Goal: Task Accomplishment & Management: Complete application form

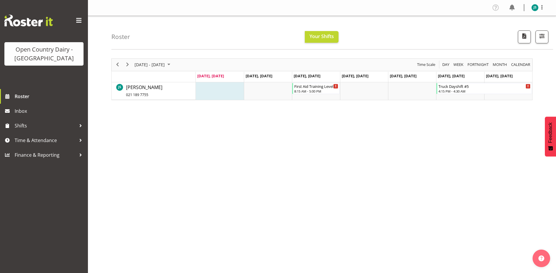
click at [296, 39] on button "Later" at bounding box center [290, 38] width 26 height 15
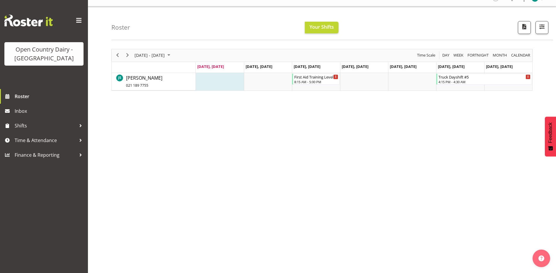
scroll to position [15, 0]
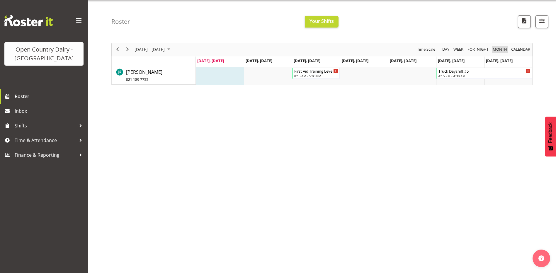
click at [496, 50] on span "Month" at bounding box center [500, 49] width 16 height 7
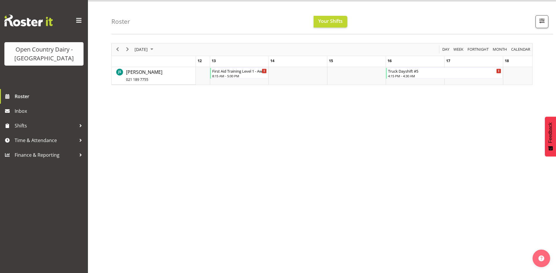
scroll to position [0, 718]
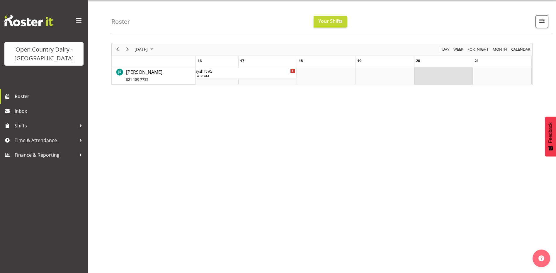
drag, startPoint x: 439, startPoint y: 76, endPoint x: 454, endPoint y: 75, distance: 14.4
click at [454, 75] on td "of August 2025" at bounding box center [443, 76] width 59 height 18
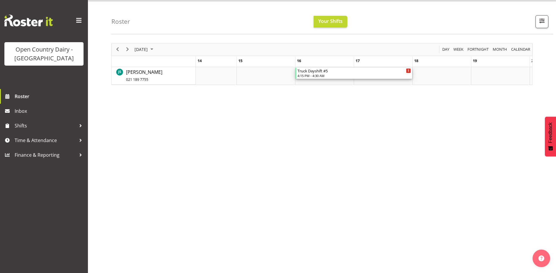
click at [329, 74] on div "4:15 PM - 4:30 AM" at bounding box center [354, 75] width 113 height 5
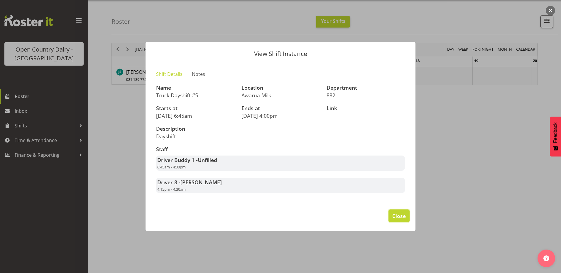
click at [402, 216] on span "Close" at bounding box center [398, 216] width 13 height 8
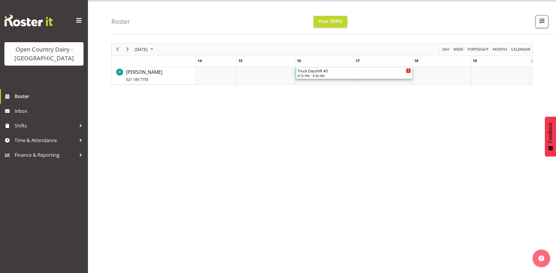
click at [409, 70] on icon "of August 2025" at bounding box center [408, 71] width 1 height 3
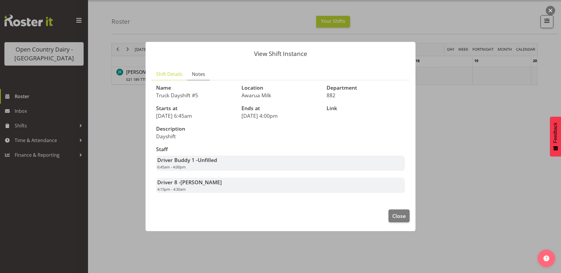
click at [203, 75] on span "Notes" at bounding box center [198, 74] width 13 height 7
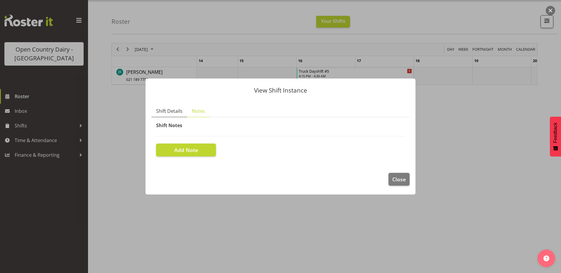
click at [172, 113] on span "Shift Details" at bounding box center [169, 111] width 26 height 7
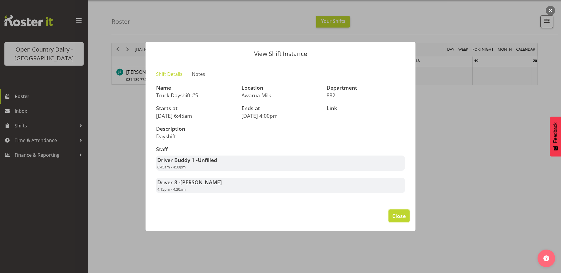
click at [400, 221] on button "Close" at bounding box center [398, 216] width 21 height 13
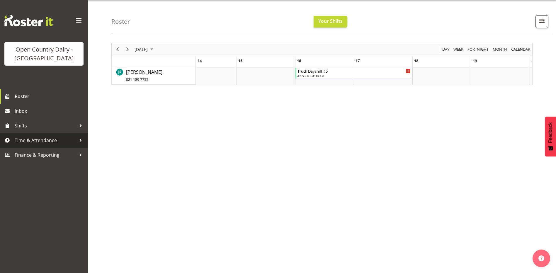
click at [55, 141] on span "Time & Attendance" at bounding box center [46, 140] width 62 height 9
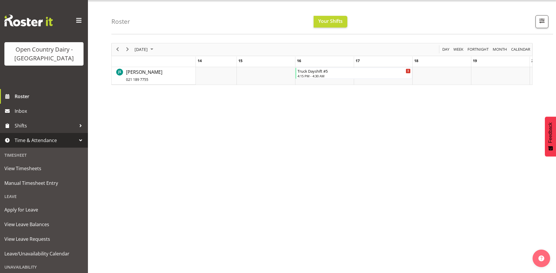
click at [58, 141] on span "Time & Attendance" at bounding box center [46, 140] width 62 height 9
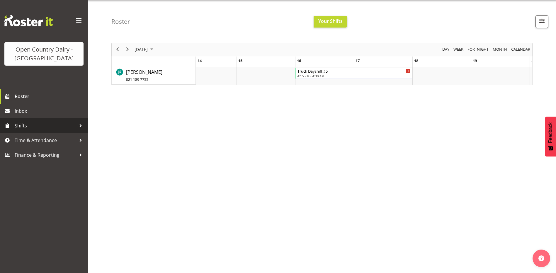
click at [75, 127] on span "Shifts" at bounding box center [46, 125] width 62 height 9
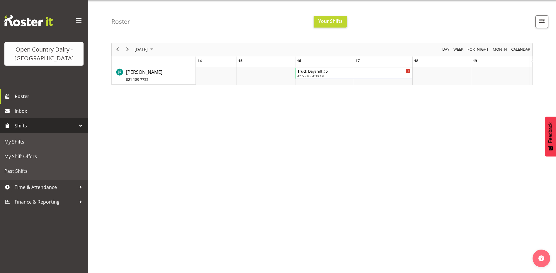
click at [75, 127] on span "Shifts" at bounding box center [46, 125] width 62 height 9
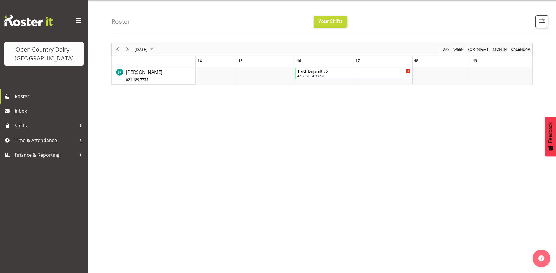
click at [81, 19] on span at bounding box center [78, 20] width 9 height 9
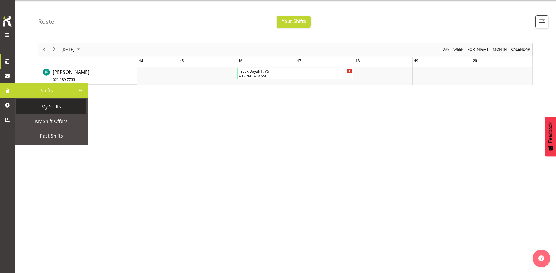
click at [25, 107] on span "My Shifts" at bounding box center [51, 106] width 65 height 9
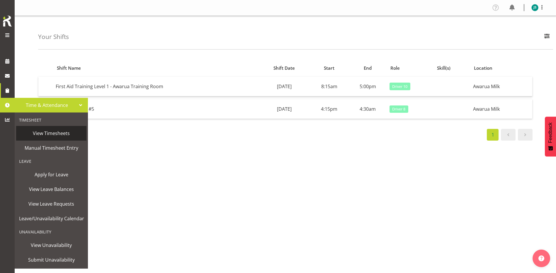
click at [52, 135] on span "View Timesheets" at bounding box center [51, 133] width 65 height 9
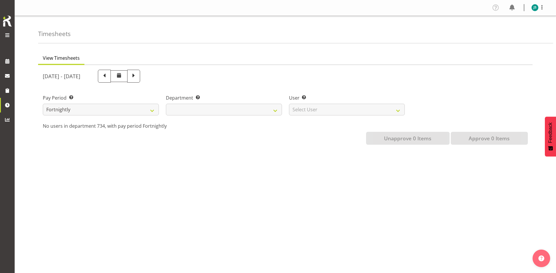
select select
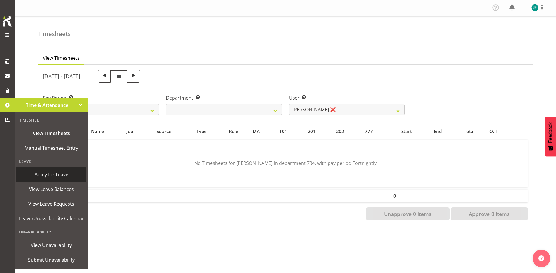
click at [48, 175] on span "Apply for Leave" at bounding box center [51, 174] width 65 height 9
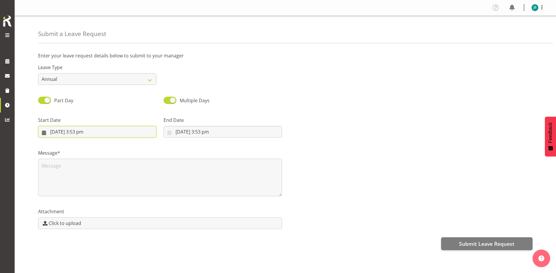
click at [81, 131] on input "11/08/2025, 3:53 pm" at bounding box center [97, 132] width 118 height 12
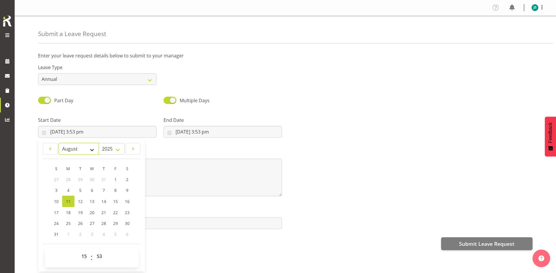
click at [92, 152] on select "January February March April May June July August September October November De…" at bounding box center [79, 149] width 40 height 12
select select "8"
click at [59, 143] on select "January February March April May June July August September October November De…" at bounding box center [79, 149] width 40 height 12
click at [127, 204] on span "20" at bounding box center [127, 202] width 5 height 6
type input "20/09/2025, 3:53 pm"
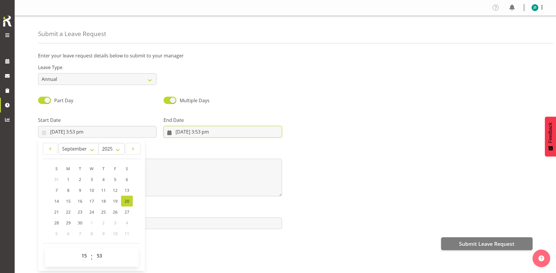
click at [231, 129] on input "11/08/2025, 3:53 pm" at bounding box center [223, 132] width 118 height 12
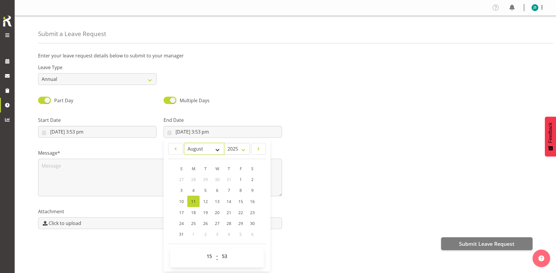
click at [217, 152] on select "January February March April May June July August September October November De…" at bounding box center [204, 149] width 40 height 12
select select "8"
click at [184, 143] on select "January February March April May June July August September October November De…" at bounding box center [204, 149] width 40 height 12
click at [252, 200] on span "20" at bounding box center [252, 202] width 5 height 6
type input "20/09/2025, 3:53 pm"
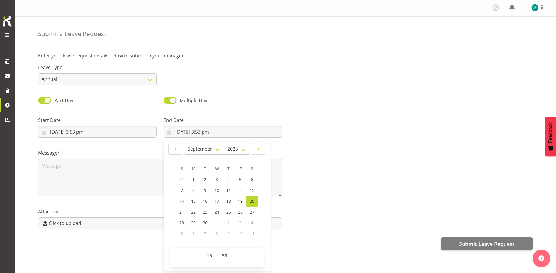
click at [324, 175] on div "Message*" at bounding box center [286, 170] width 502 height 59
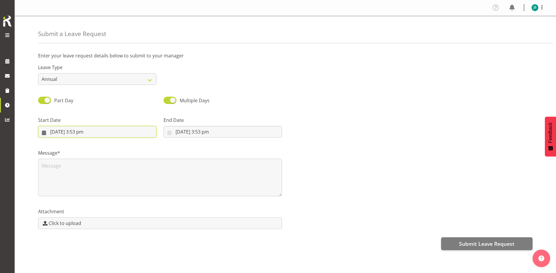
click at [96, 128] on input "20/09/2025, 3:53 pm" at bounding box center [97, 132] width 118 height 12
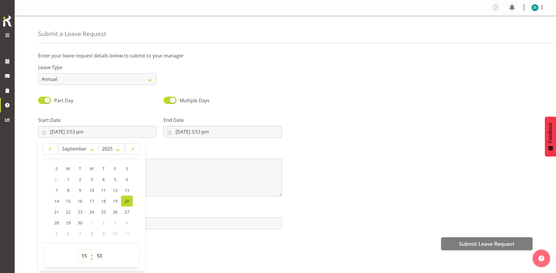
drag, startPoint x: 87, startPoint y: 252, endPoint x: 79, endPoint y: 254, distance: 8.1
click at [79, 254] on select "00 01 02 03 04 05 06 07 08 09 10 11 12 13 14 15 16 17 18 19 20 21 22 23" at bounding box center [84, 256] width 13 height 12
select select "0"
click at [78, 250] on select "00 01 02 03 04 05 06 07 08 09 10 11 12 13 14 15 16 17 18 19 20 21 22 23" at bounding box center [84, 256] width 13 height 12
type input "20/09/2025, 12:53 am"
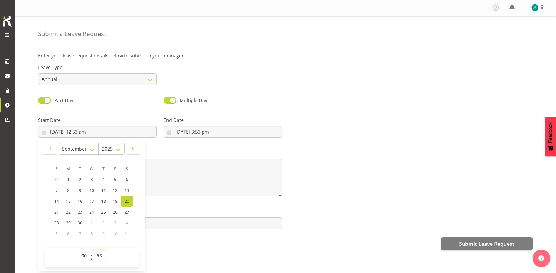
click at [99, 257] on select "00 01 02 03 04 05 06 07 08 09 10 11 12 13 14 15 16 17 18 19 20 21 22 23 24 25 2…" at bounding box center [100, 256] width 13 height 12
select select "0"
click at [94, 250] on select "00 01 02 03 04 05 06 07 08 09 10 11 12 13 14 15 16 17 18 19 20 21 22 23 24 25 2…" at bounding box center [100, 256] width 13 height 12
type input "20/09/2025, 12:00 am"
click at [229, 130] on input "20/09/2025, 3:53 pm" at bounding box center [223, 132] width 118 height 12
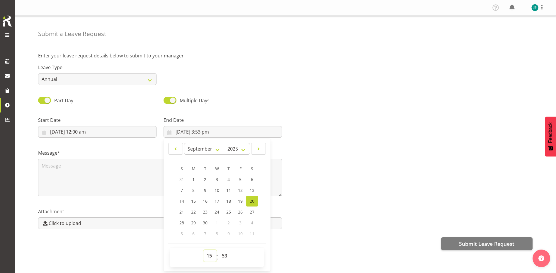
click at [208, 257] on select "00 01 02 03 04 05 06 07 08 09 10 11 12 13 14 15 16 17 18 19 20 21 22 23" at bounding box center [210, 256] width 13 height 12
select select "23"
click at [204, 250] on select "00 01 02 03 04 05 06 07 08 09 10 11 12 13 14 15 16 17 18 19 20 21 22 23" at bounding box center [210, 256] width 13 height 12
type input "20/09/2025, 11:53 pm"
click at [225, 254] on select "00 01 02 03 04 05 06 07 08 09 10 11 12 13 14 15 16 17 18 19 20 21 22 23 24 25 2…" at bounding box center [225, 256] width 13 height 12
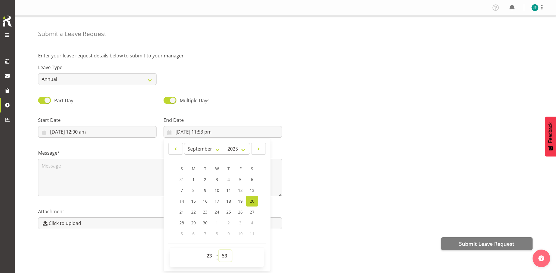
select select "59"
click at [219, 250] on select "00 01 02 03 04 05 06 07 08 09 10 11 12 13 14 15 16 17 18 19 20 21 22 23 24 25 2…" at bounding box center [225, 256] width 13 height 12
type input "20/09/2025, 11:59 pm"
click at [132, 175] on textarea at bounding box center [160, 178] width 244 height 38
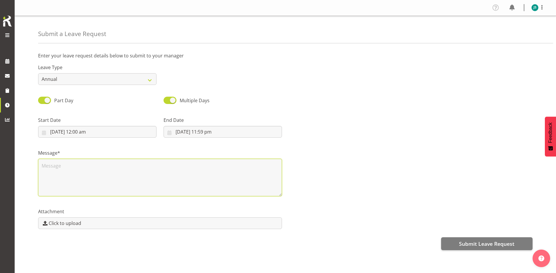
click at [132, 175] on textarea at bounding box center [160, 178] width 244 height 38
type textarea "W"
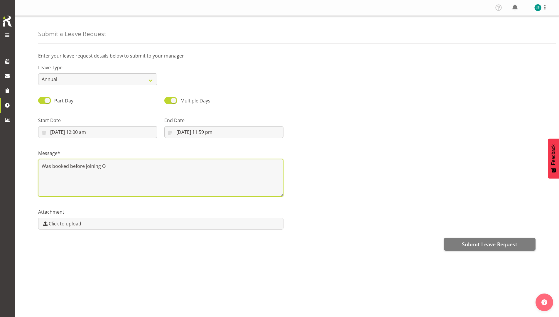
click at [127, 171] on textarea "Was booked before joining O" at bounding box center [160, 178] width 245 height 38
click at [152, 165] on textarea "Was booked before joining Open Country" at bounding box center [160, 178] width 245 height 38
type textarea "Was booked before joining Open Country."
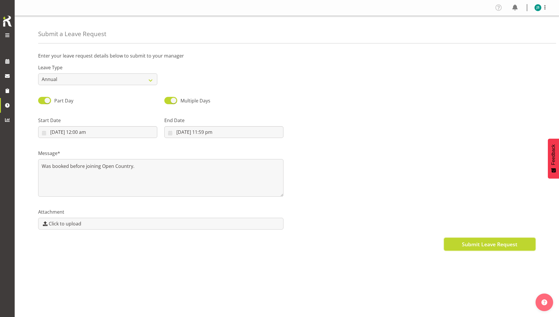
click at [500, 243] on span "Submit Leave Request" at bounding box center [489, 244] width 55 height 8
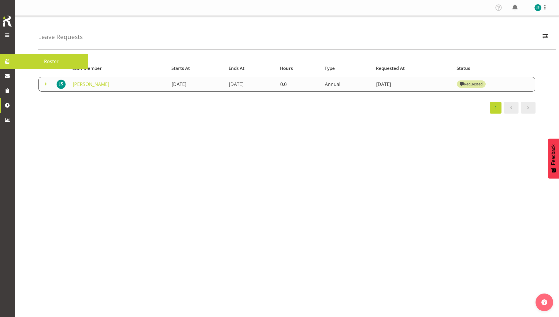
click at [8, 65] on span at bounding box center [7, 61] width 9 height 9
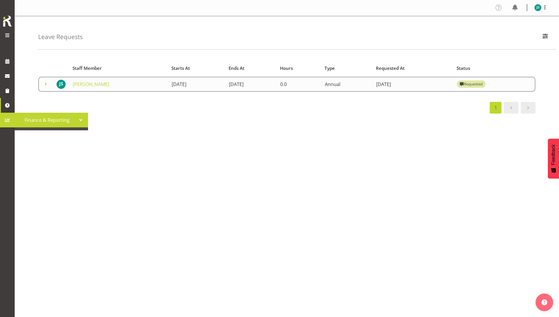
click at [76, 120] on span "Finance & Reporting" at bounding box center [47, 120] width 59 height 9
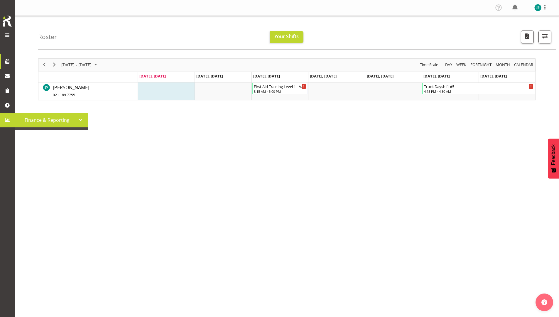
click at [81, 120] on div at bounding box center [80, 120] width 9 height 9
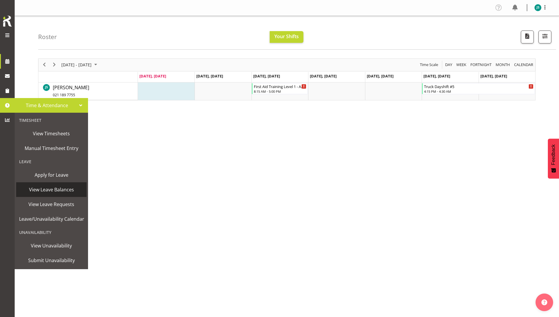
click at [49, 186] on span "View Leave Balances" at bounding box center [51, 189] width 65 height 9
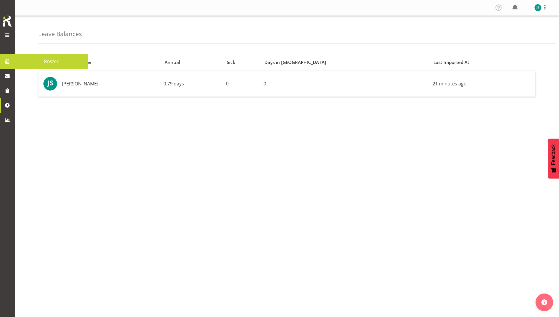
click at [6, 35] on span at bounding box center [7, 35] width 7 height 7
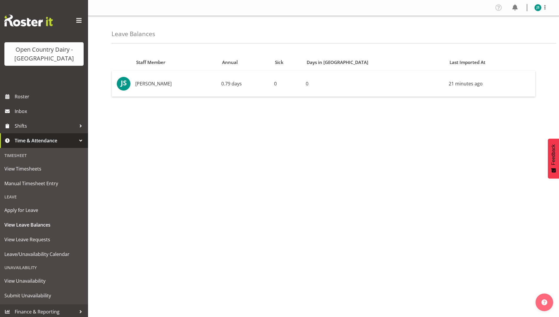
click at [78, 142] on div at bounding box center [80, 140] width 9 height 9
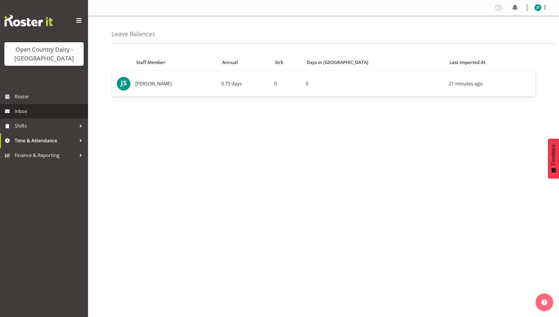
click at [26, 113] on span "Inbox" at bounding box center [50, 111] width 70 height 9
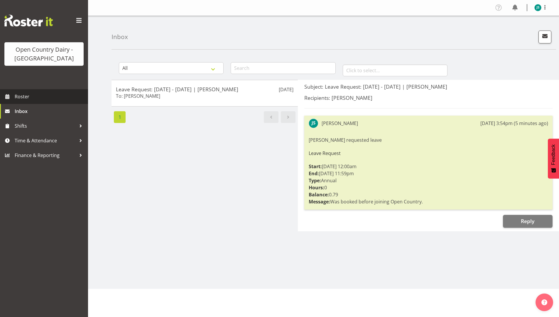
click at [32, 98] on span "Roster" at bounding box center [50, 96] width 70 height 9
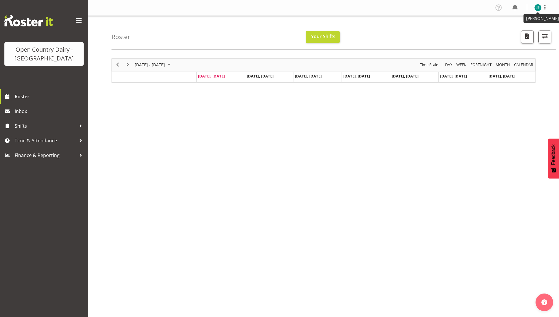
click at [536, 10] on img at bounding box center [537, 7] width 7 height 7
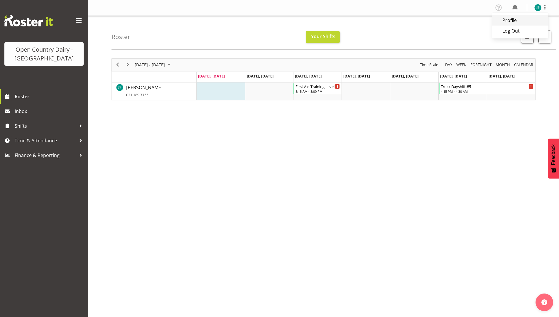
click at [511, 20] on link "Profile" at bounding box center [520, 20] width 56 height 11
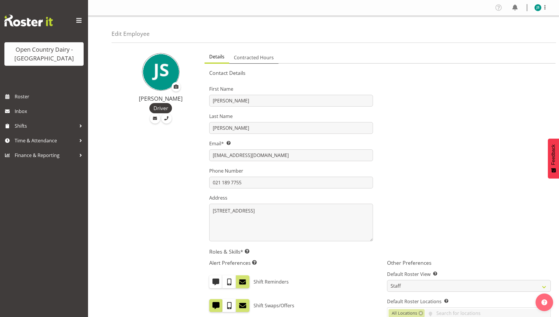
drag, startPoint x: 264, startPoint y: 55, endPoint x: 333, endPoint y: 79, distance: 72.6
click at [265, 54] on span "Contracted Hours" at bounding box center [254, 57] width 40 height 7
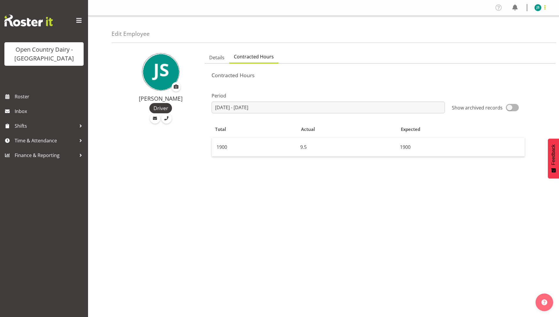
click at [545, 9] on span at bounding box center [544, 7] width 7 height 7
click at [76, 20] on span at bounding box center [78, 20] width 9 height 9
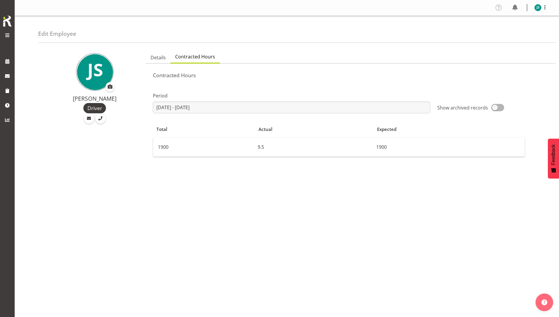
click at [294, 0] on div "Profile Log Out" at bounding box center [287, 8] width 544 height 16
